Goal: Check status: Check status

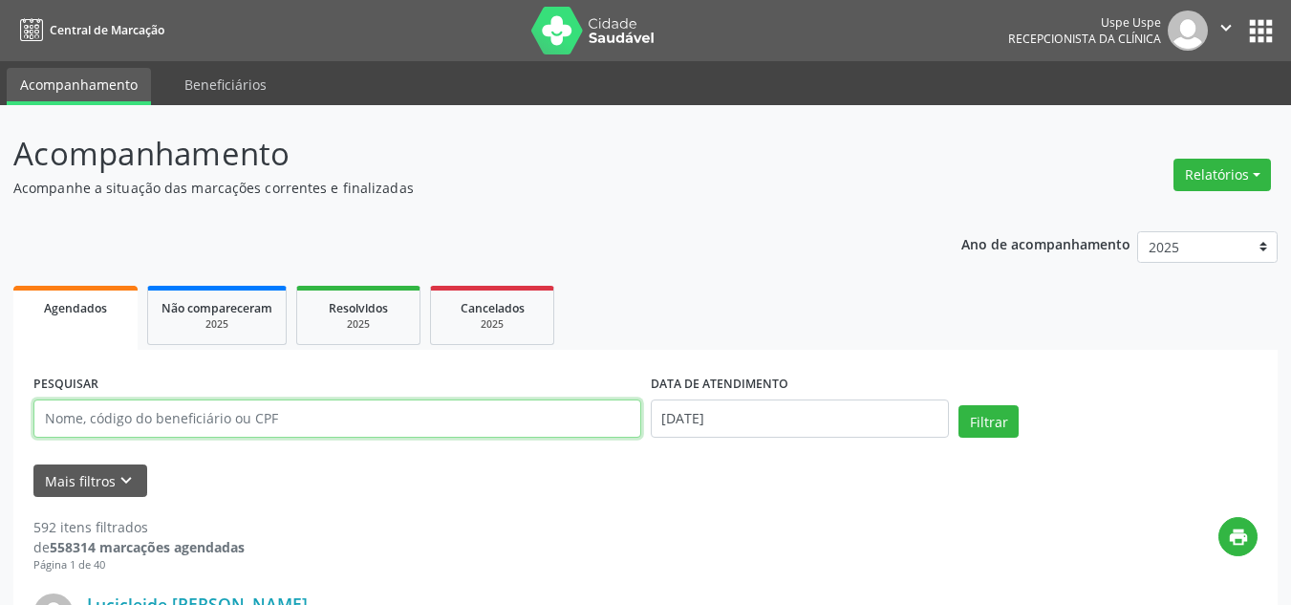
click at [486, 412] on input "text" at bounding box center [337, 418] width 608 height 38
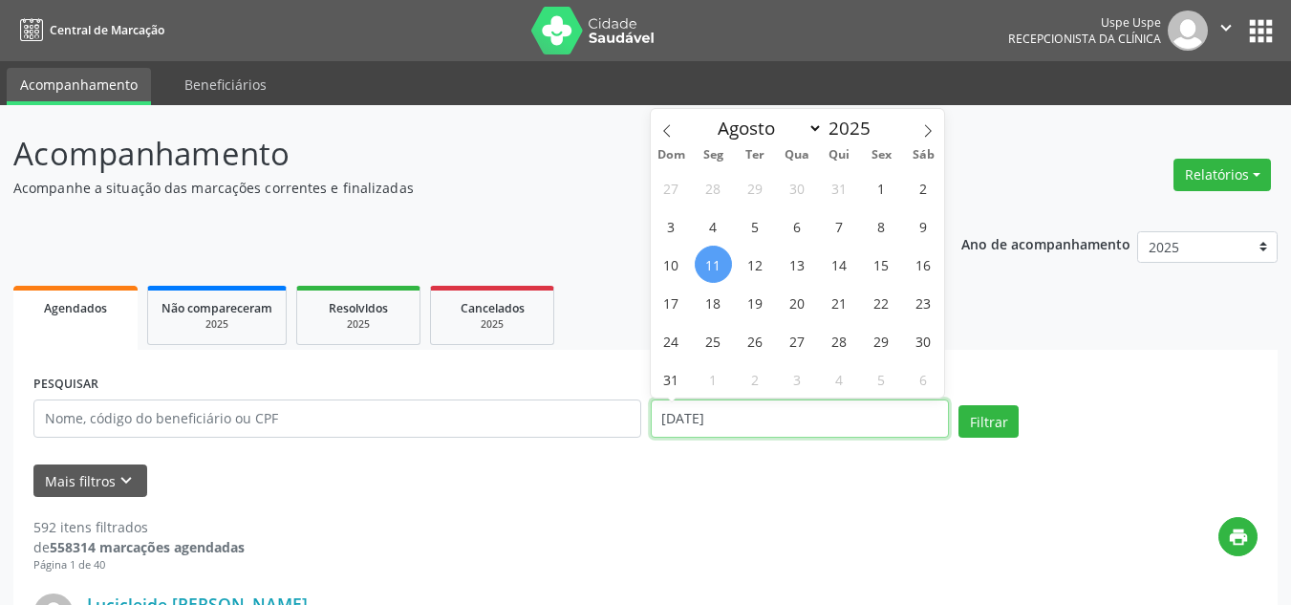
click at [744, 429] on input "[DATE]" at bounding box center [800, 418] width 299 height 38
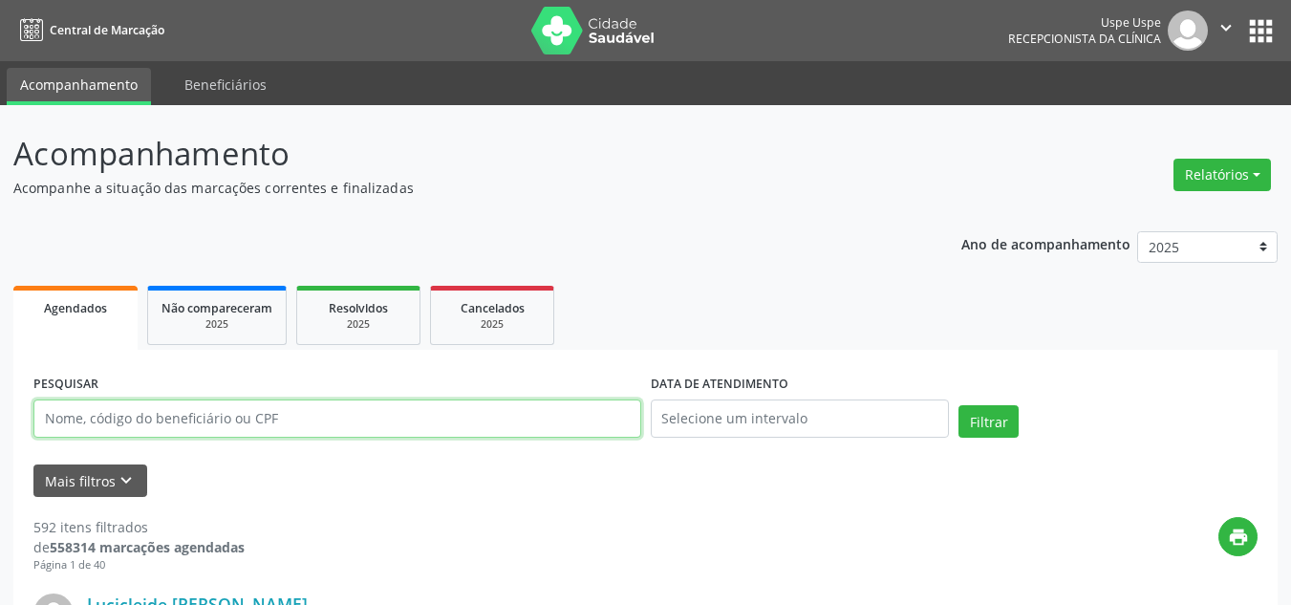
click at [542, 429] on input "text" at bounding box center [337, 418] width 608 height 38
type input "352301004"
click at [958, 405] on button "Filtrar" at bounding box center [988, 421] width 60 height 32
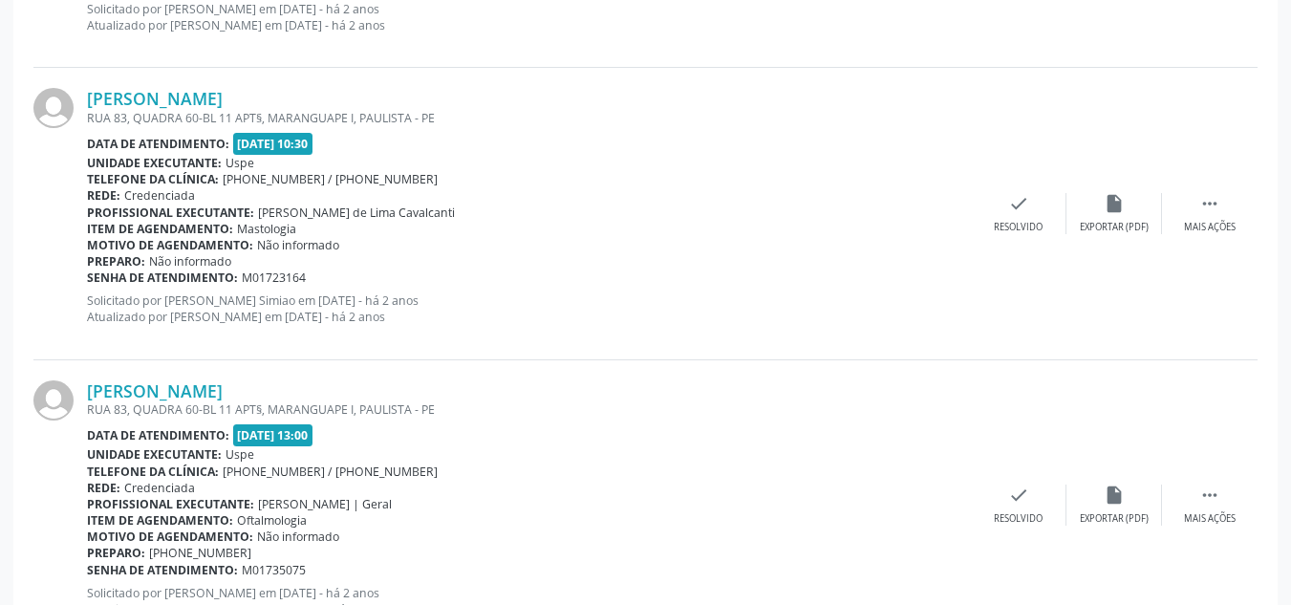
scroll to position [4433, 0]
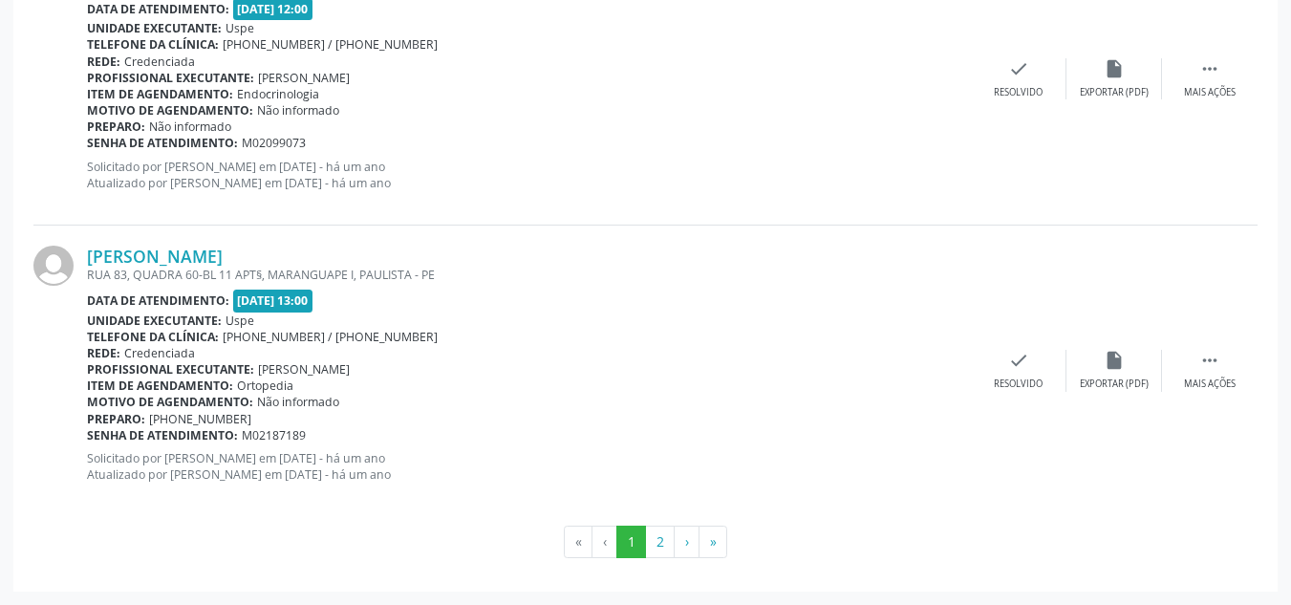
drag, startPoint x: 1304, startPoint y: 55, endPoint x: 716, endPoint y: 562, distance: 776.4
click at [712, 539] on button "»" at bounding box center [712, 541] width 29 height 32
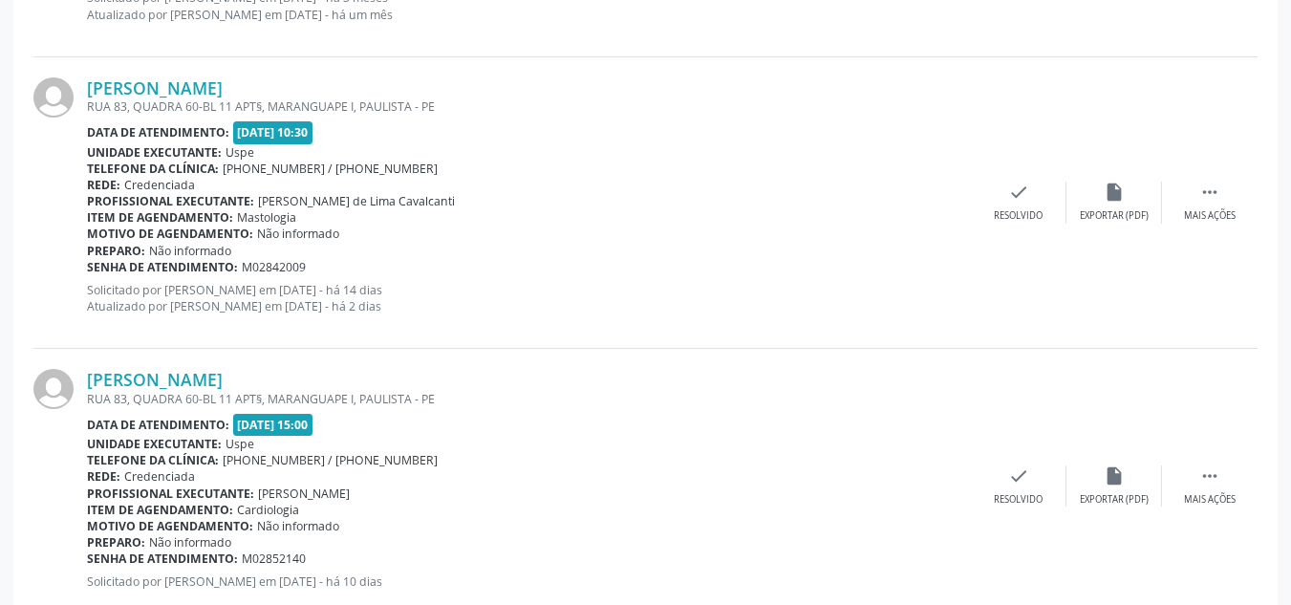
scroll to position [1779, 0]
